Goal: Information Seeking & Learning: Check status

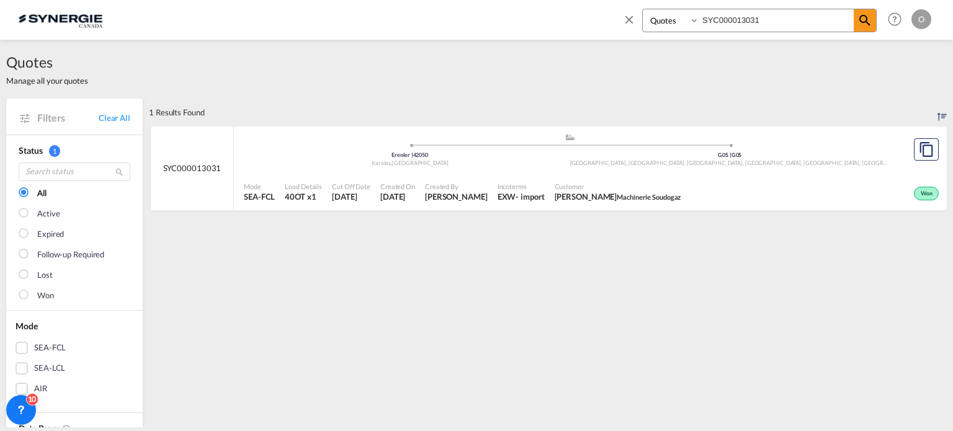
drag, startPoint x: 675, startPoint y: 19, endPoint x: 681, endPoint y: 29, distance: 11.7
click at [675, 19] on select "Bookings Quotes Enquiries" at bounding box center [672, 20] width 59 height 22
select select "Shipments"
click at [643, 9] on select "Bookings Quotes Enquiries" at bounding box center [672, 20] width 59 height 22
click at [765, 27] on input "SYC000013031" at bounding box center [776, 20] width 155 height 22
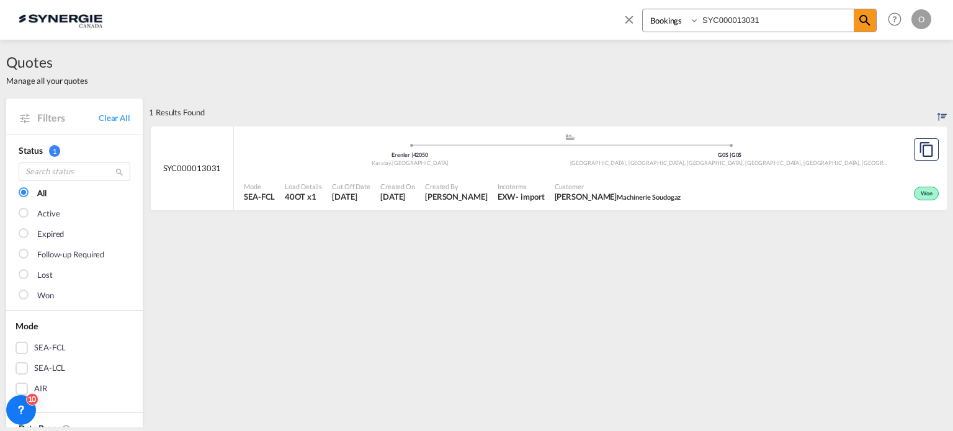
drag, startPoint x: 583, startPoint y: 21, endPoint x: 540, endPoint y: 14, distance: 44.0
click at [552, 22] on div "Bookings Quotes Enquiries SYC000013031 Help Resources Product Release O My Prof…" at bounding box center [477, 19] width 916 height 38
paste input "2874"
type input "SYC002874"
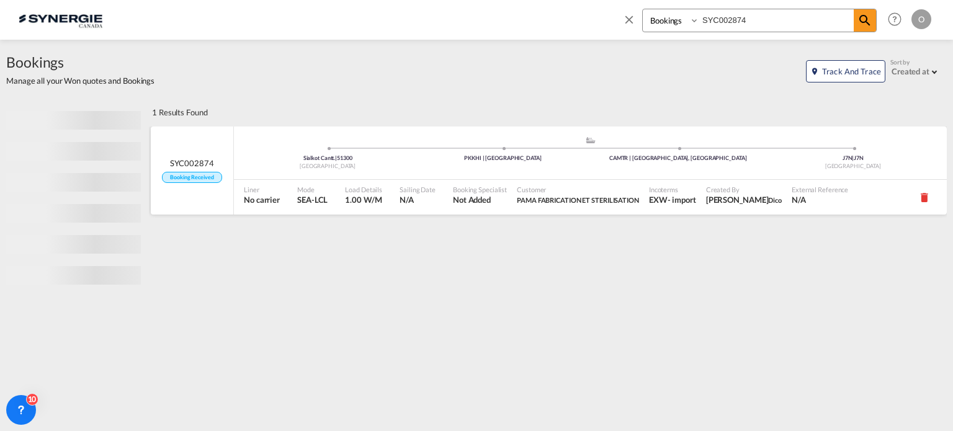
click at [487, 192] on span "Booking Specialist" at bounding box center [480, 189] width 54 height 9
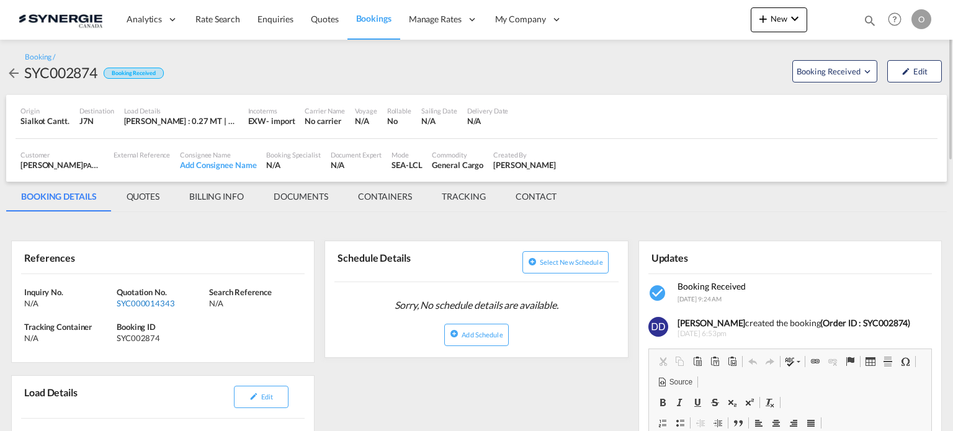
click at [156, 305] on div "SYC000014343" at bounding box center [161, 303] width 89 height 11
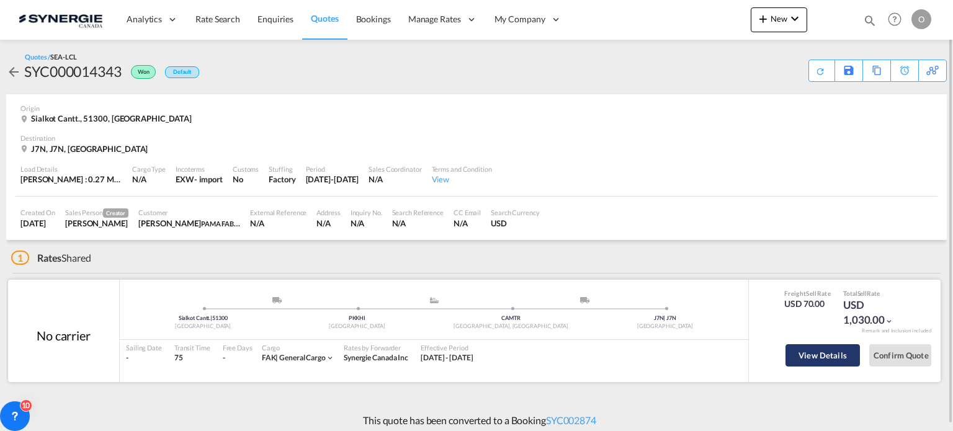
click at [810, 357] on button "View Details" at bounding box center [823, 355] width 74 height 22
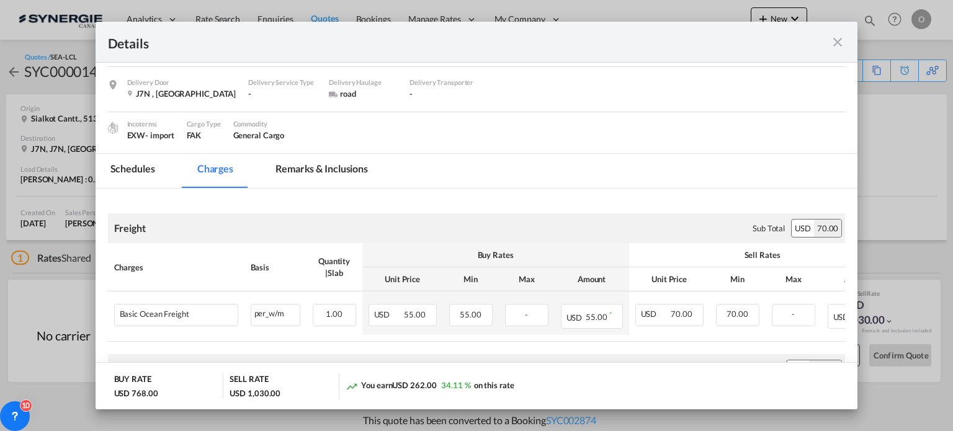
scroll to position [62, 0]
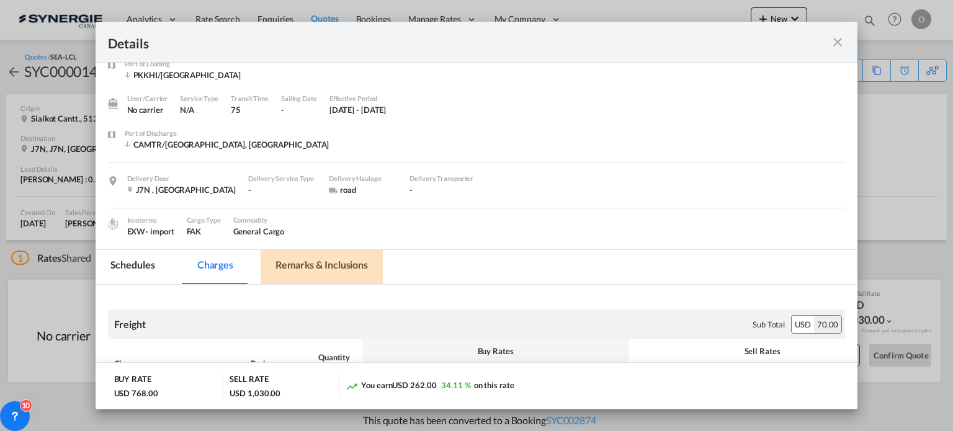
click at [318, 262] on md-tab-item "Remarks & Inclusions" at bounding box center [322, 267] width 122 height 34
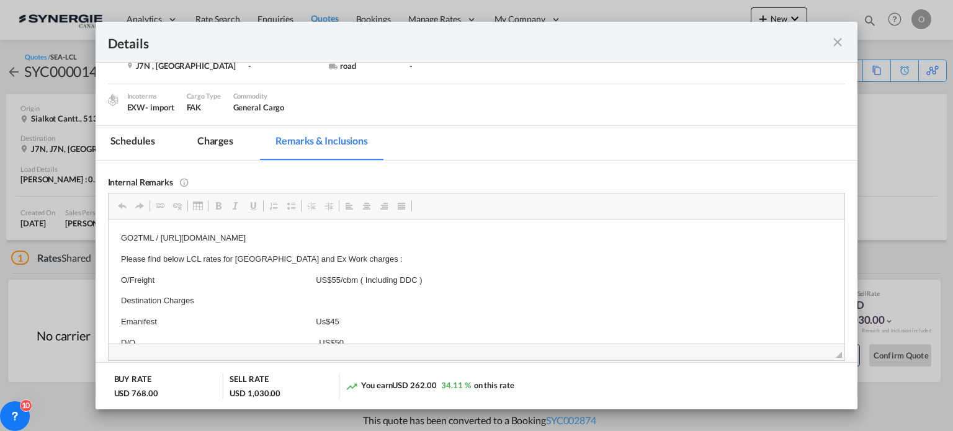
scroll to position [12, 0]
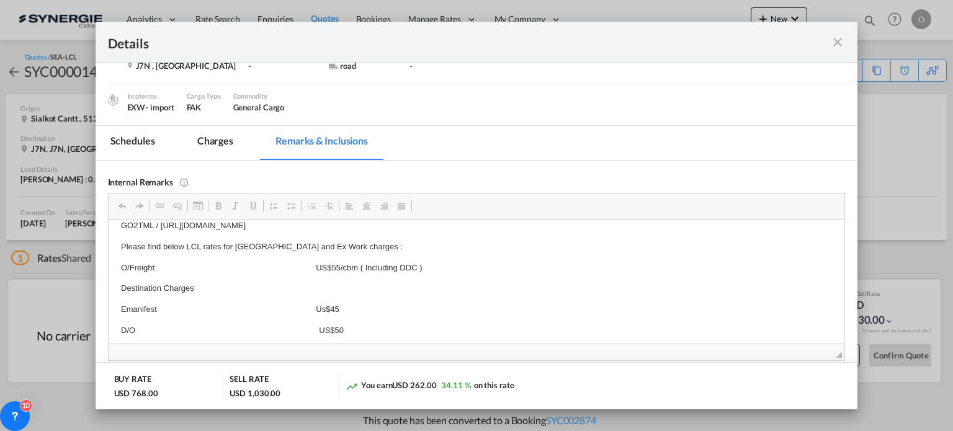
drag, startPoint x: 159, startPoint y: 237, endPoint x: 321, endPoint y: 237, distance: 162.0
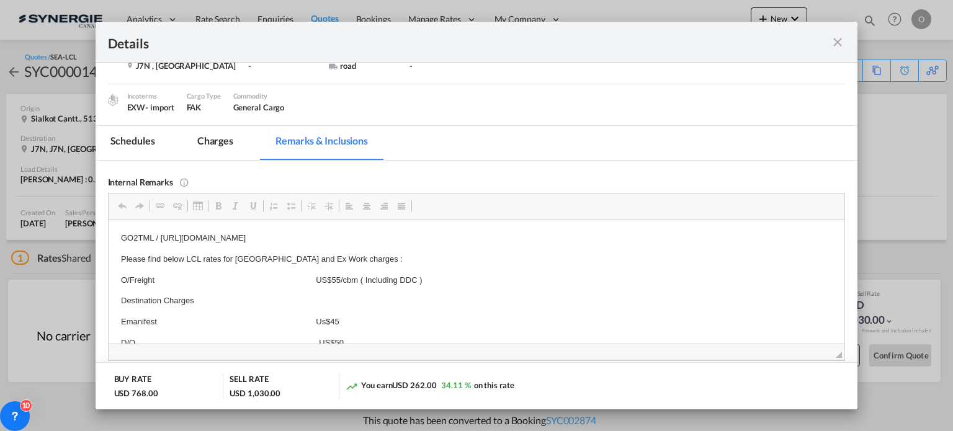
drag, startPoint x: 517, startPoint y: 222, endPoint x: 159, endPoint y: 228, distance: 358.1
click at [159, 228] on html "GO2TML / https://app.frontapp.com/open/msg_1h9nylvz?key=vYSeFEI_c-fBQdH99ixksun…" at bounding box center [476, 311] width 737 height 184
copy p "https://app.frontapp.com/open/msg_1h9nylvz?key=vYSeFEI_c-fBQdH99ixksunaQvOTd_uR"
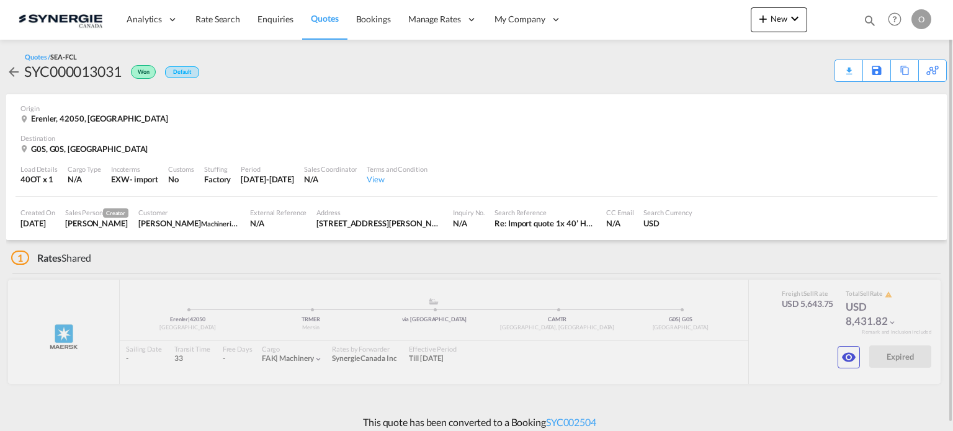
click at [873, 18] on md-icon "icon-magnify" at bounding box center [870, 21] width 14 height 14
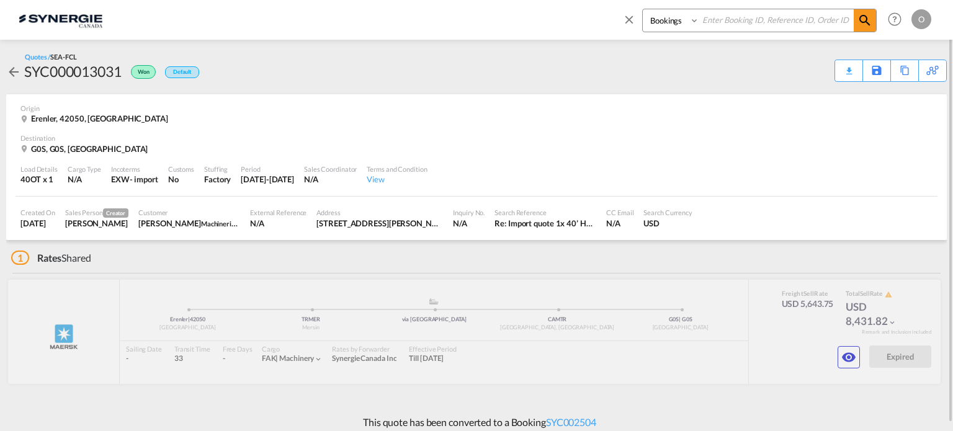
click at [667, 17] on select "Bookings Quotes Enquiries" at bounding box center [672, 20] width 59 height 22
select select "Quotes"
click at [643, 9] on select "Bookings Quotes Enquiries" at bounding box center [672, 20] width 59 height 22
click at [717, 29] on input at bounding box center [776, 20] width 155 height 22
paste input "SYC000014065"
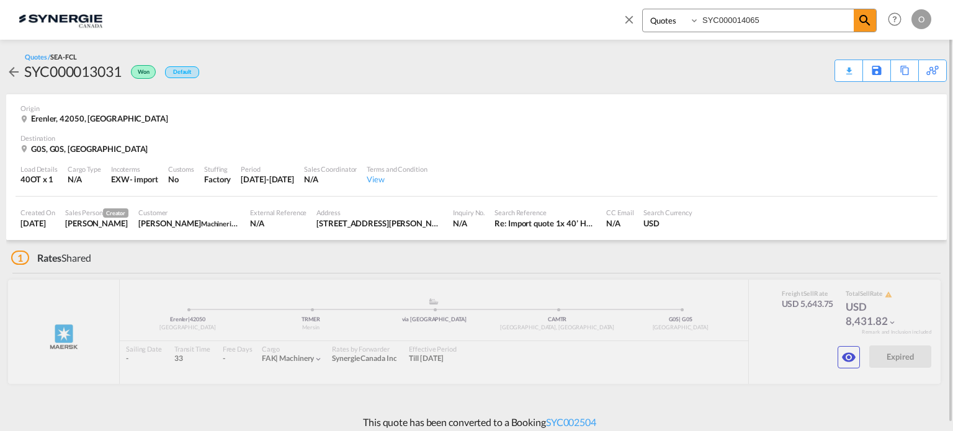
type input "SYC000014065"
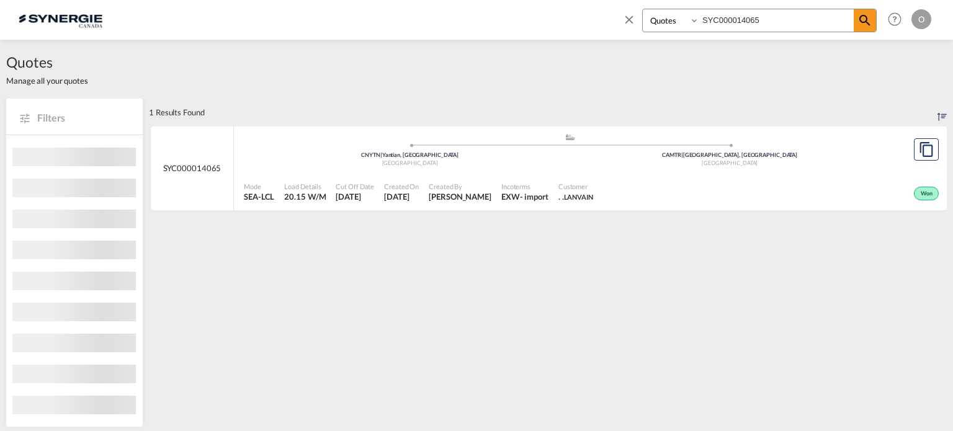
click at [443, 184] on div "Created By Pablo Gomez Saldarriaga" at bounding box center [460, 192] width 73 height 31
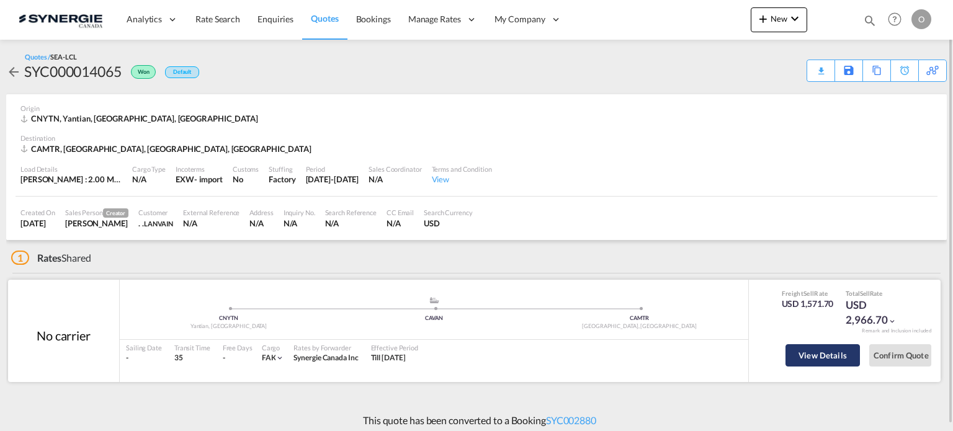
click at [817, 359] on button "View Details" at bounding box center [823, 355] width 74 height 22
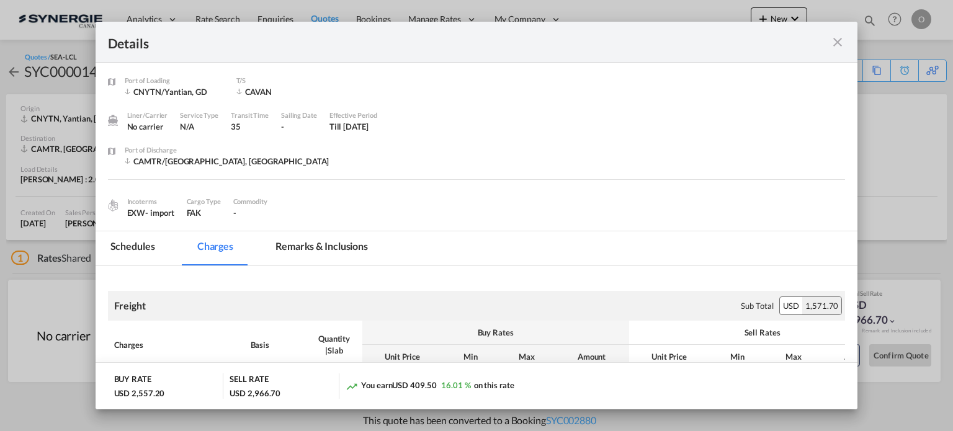
click at [364, 241] on md-tab-item "Remarks & Inclusions" at bounding box center [322, 248] width 122 height 34
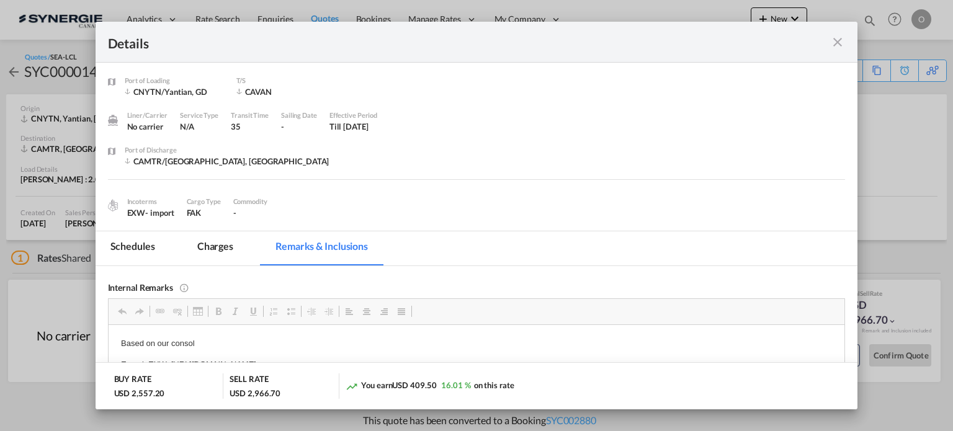
scroll to position [62, 0]
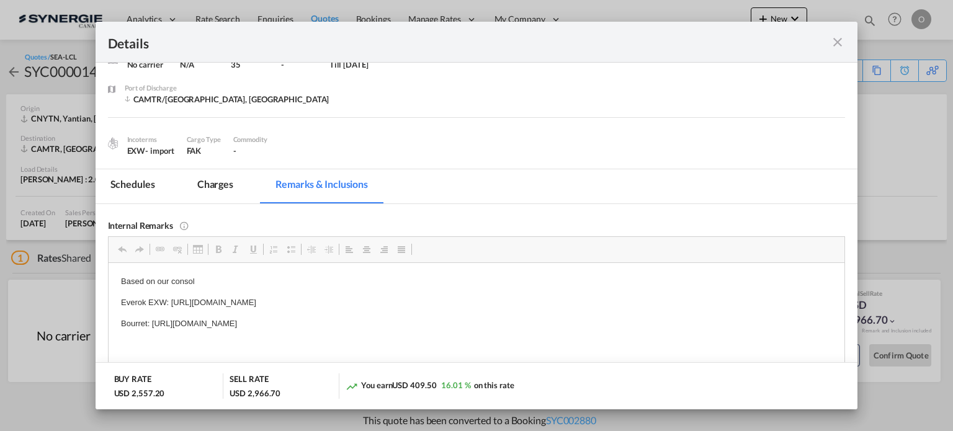
drag, startPoint x: 173, startPoint y: 300, endPoint x: 398, endPoint y: 301, distance: 225.9
drag, startPoint x: 535, startPoint y: 303, endPoint x: 170, endPoint y: 298, distance: 364.9
click at [170, 298] on p "Everok EXW: [URL][DOMAIN_NAME]" at bounding box center [476, 302] width 712 height 13
copy p "[URL][DOMAIN_NAME]"
click at [839, 40] on md-icon "icon-close fg-AAA8AD m-0 cursor" at bounding box center [837, 42] width 15 height 15
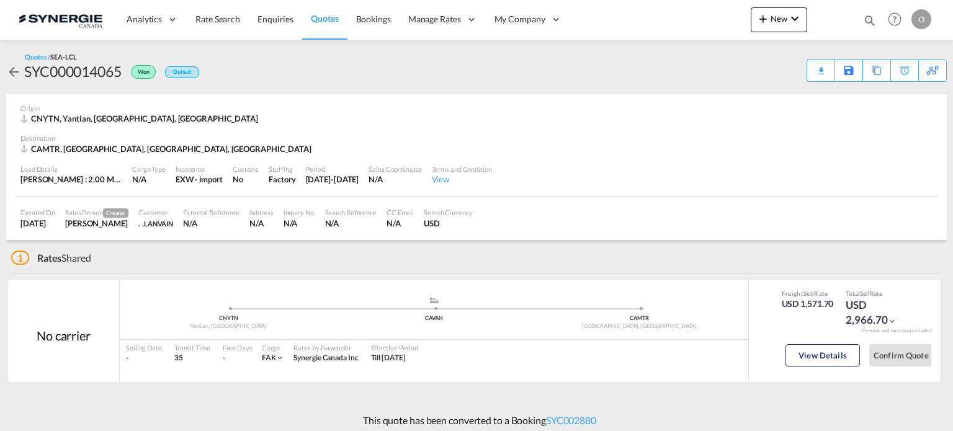
scroll to position [55, 0]
